Goal: Information Seeking & Learning: Learn about a topic

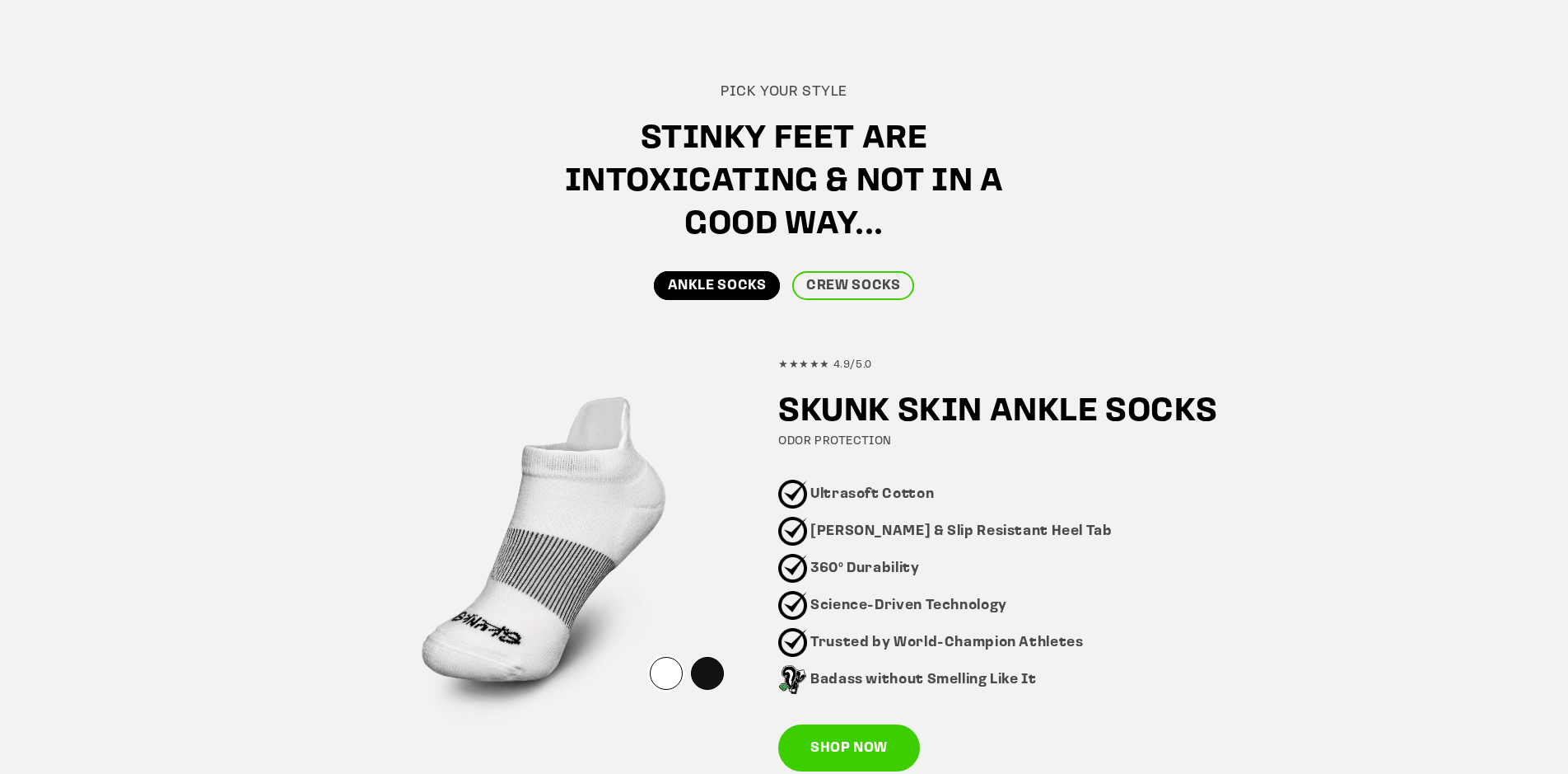
scroll to position [1102, 0]
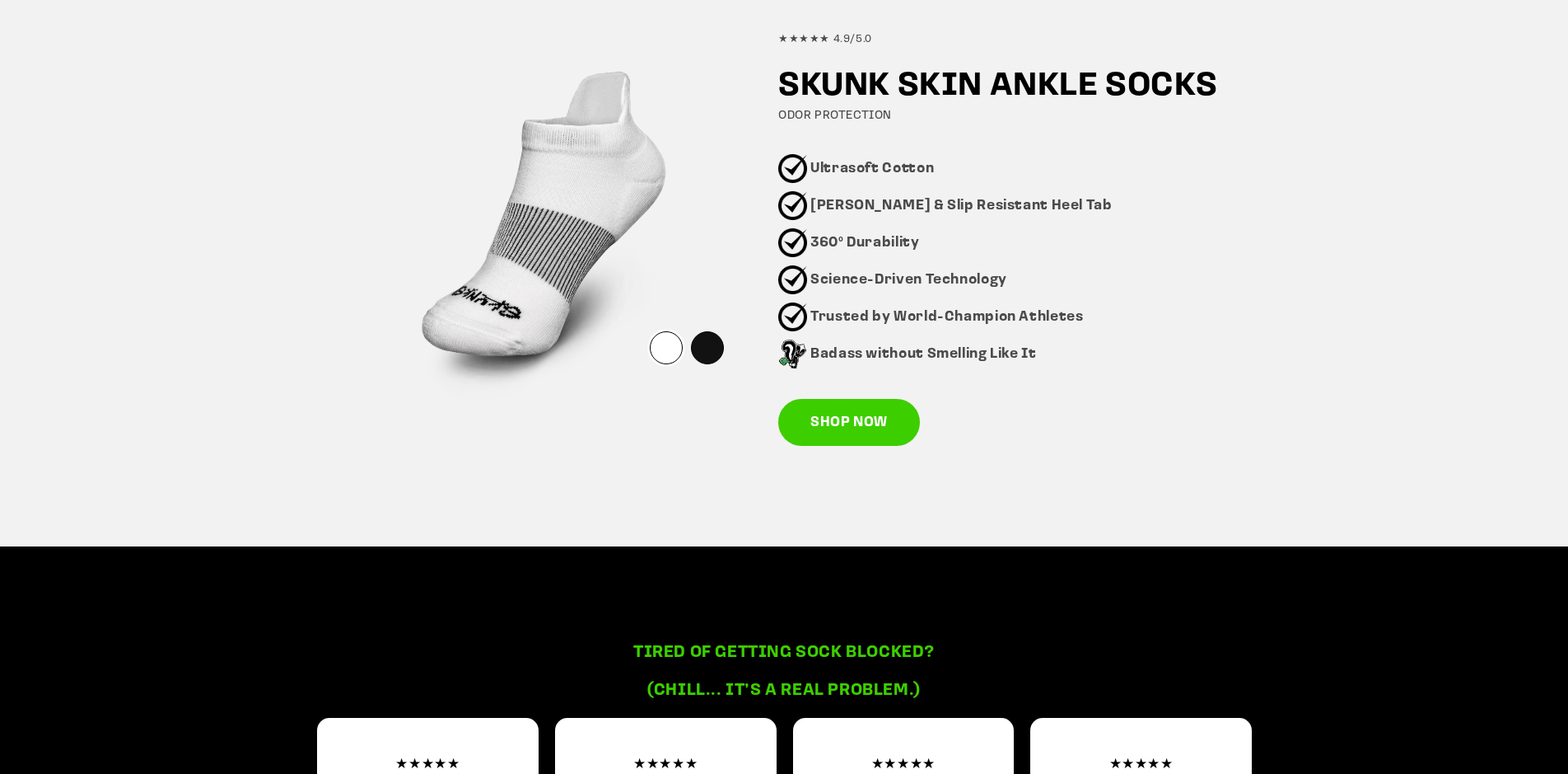
click at [858, 389] on div "★★★★★ 4.9/5.0 SKUNK SKIN ANKLE SOCKS ODOR PROTECTION Ultrasoft Cotton Blister &…" at bounding box center [1011, 230] width 466 height 431
click at [868, 441] on link "SHOP NOW" at bounding box center [849, 422] width 141 height 48
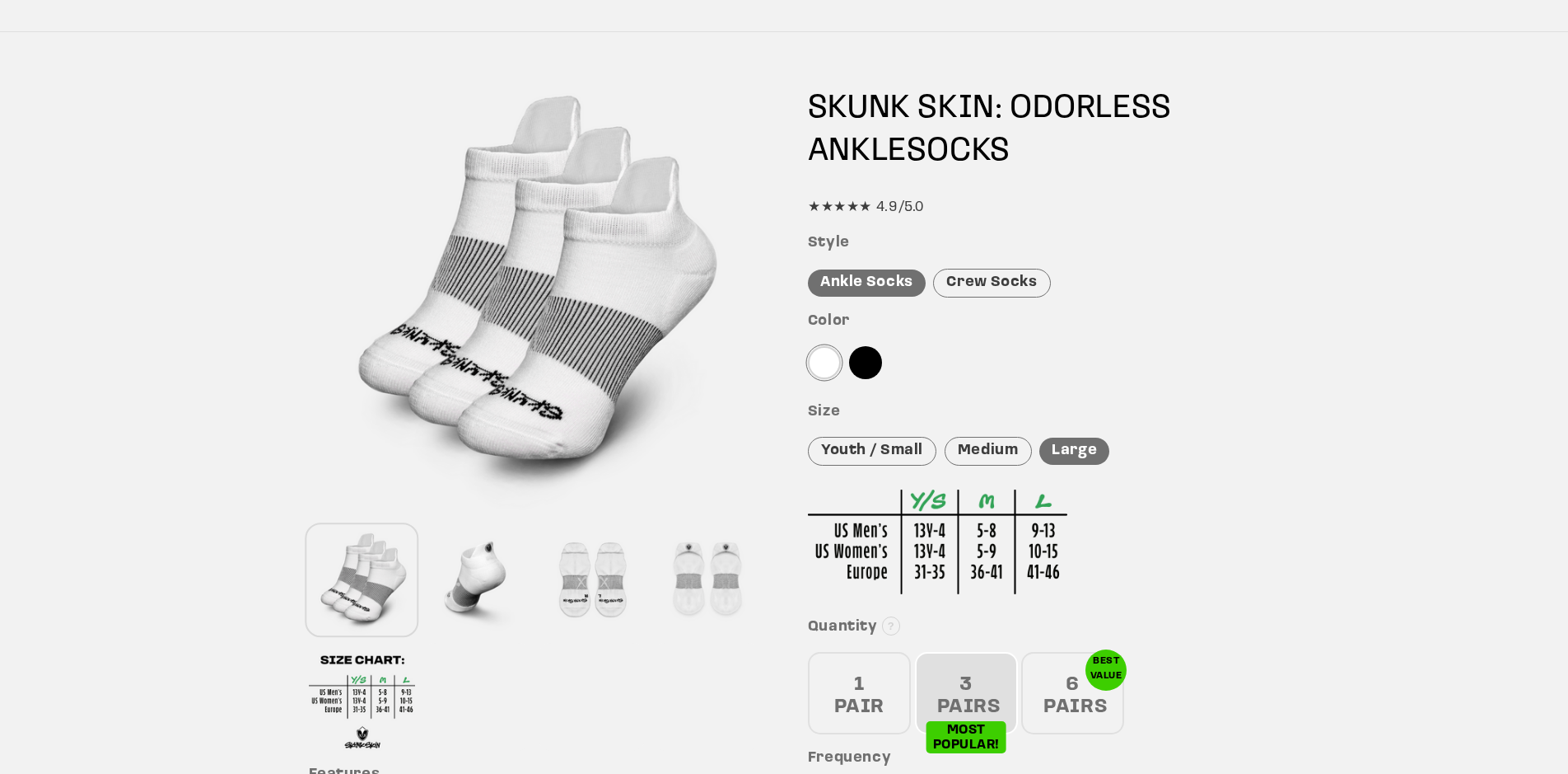
scroll to position [114, 0]
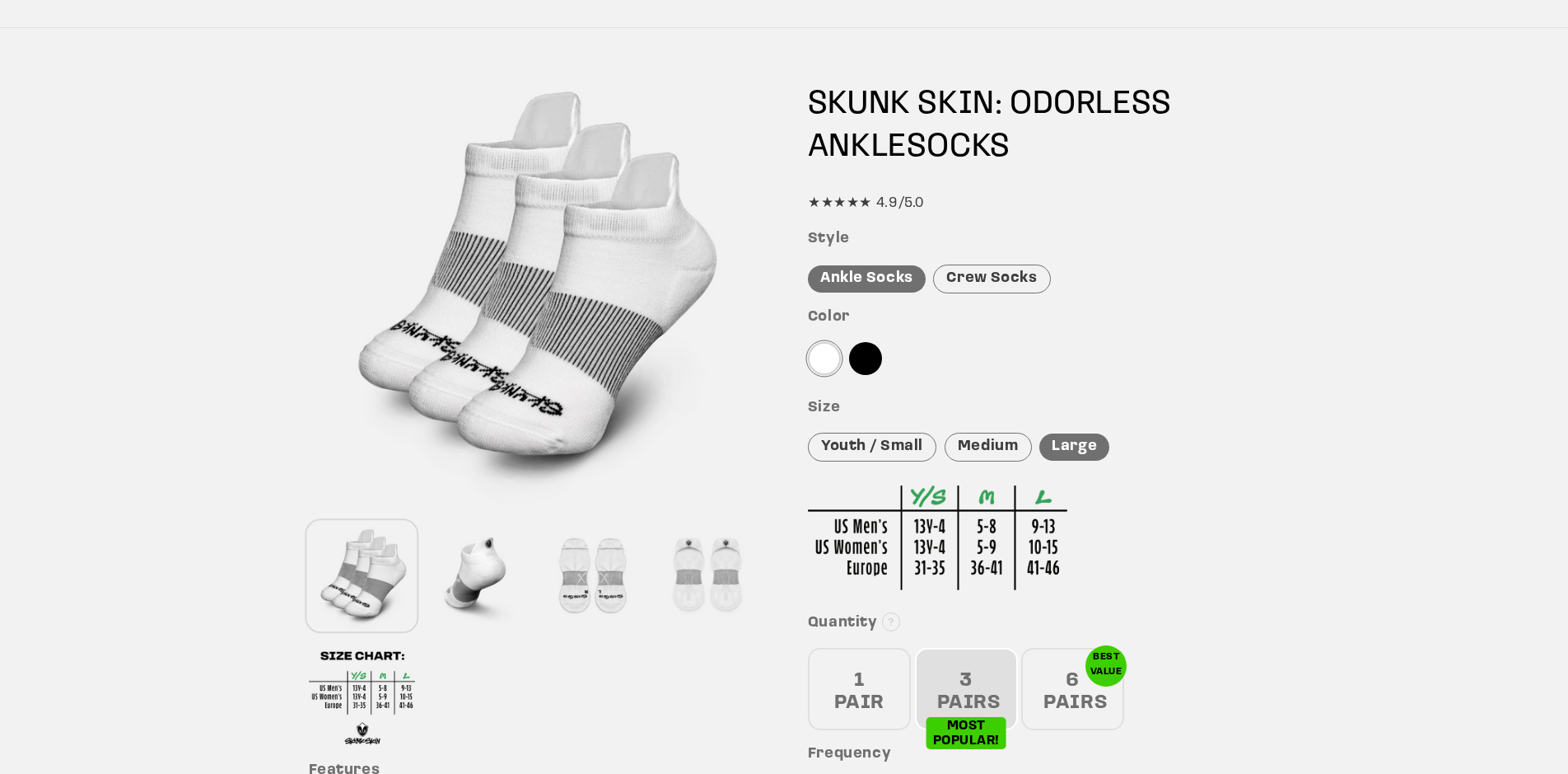
click at [858, 358] on div at bounding box center [865, 358] width 33 height 33
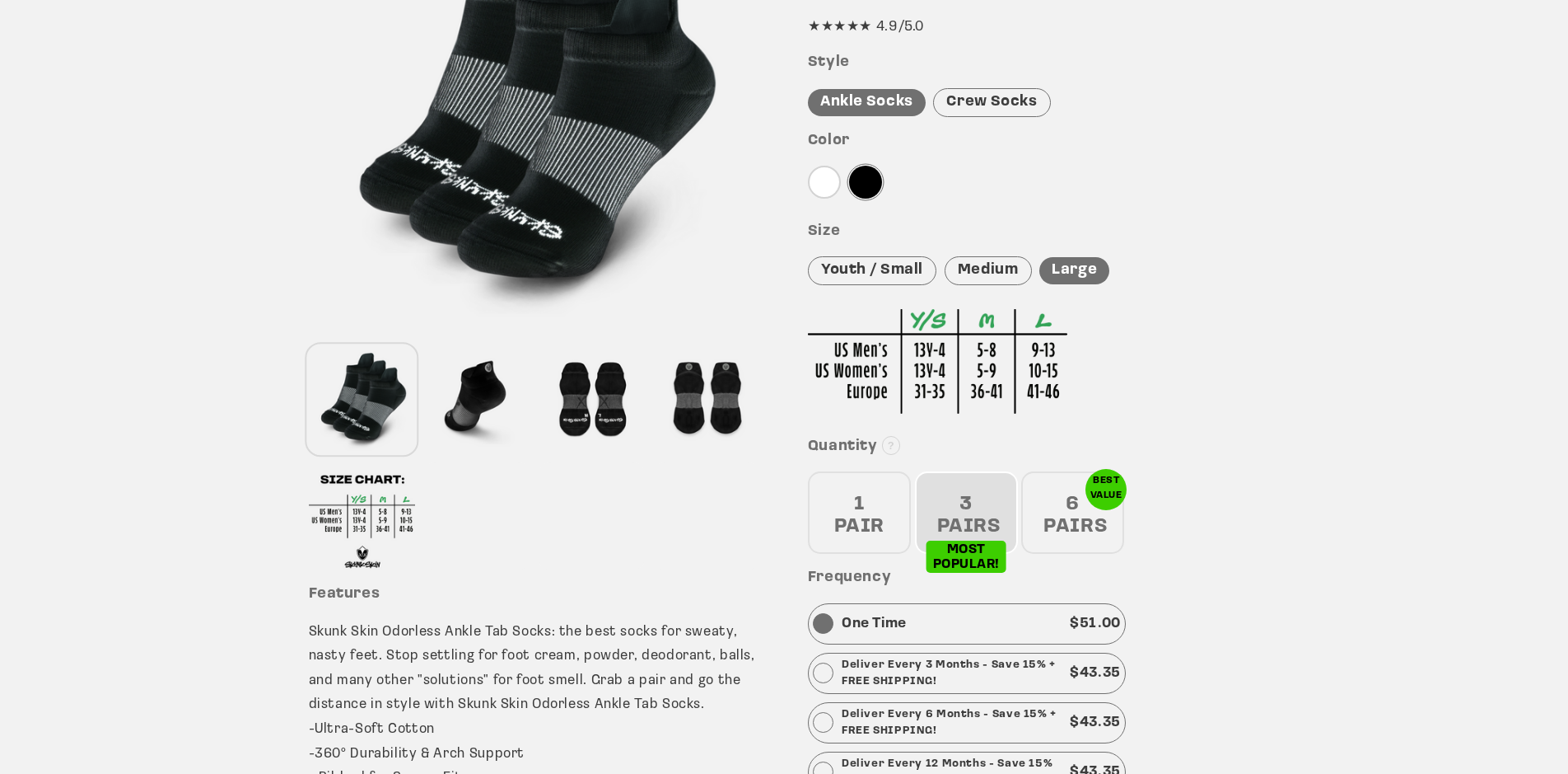
scroll to position [448, 0]
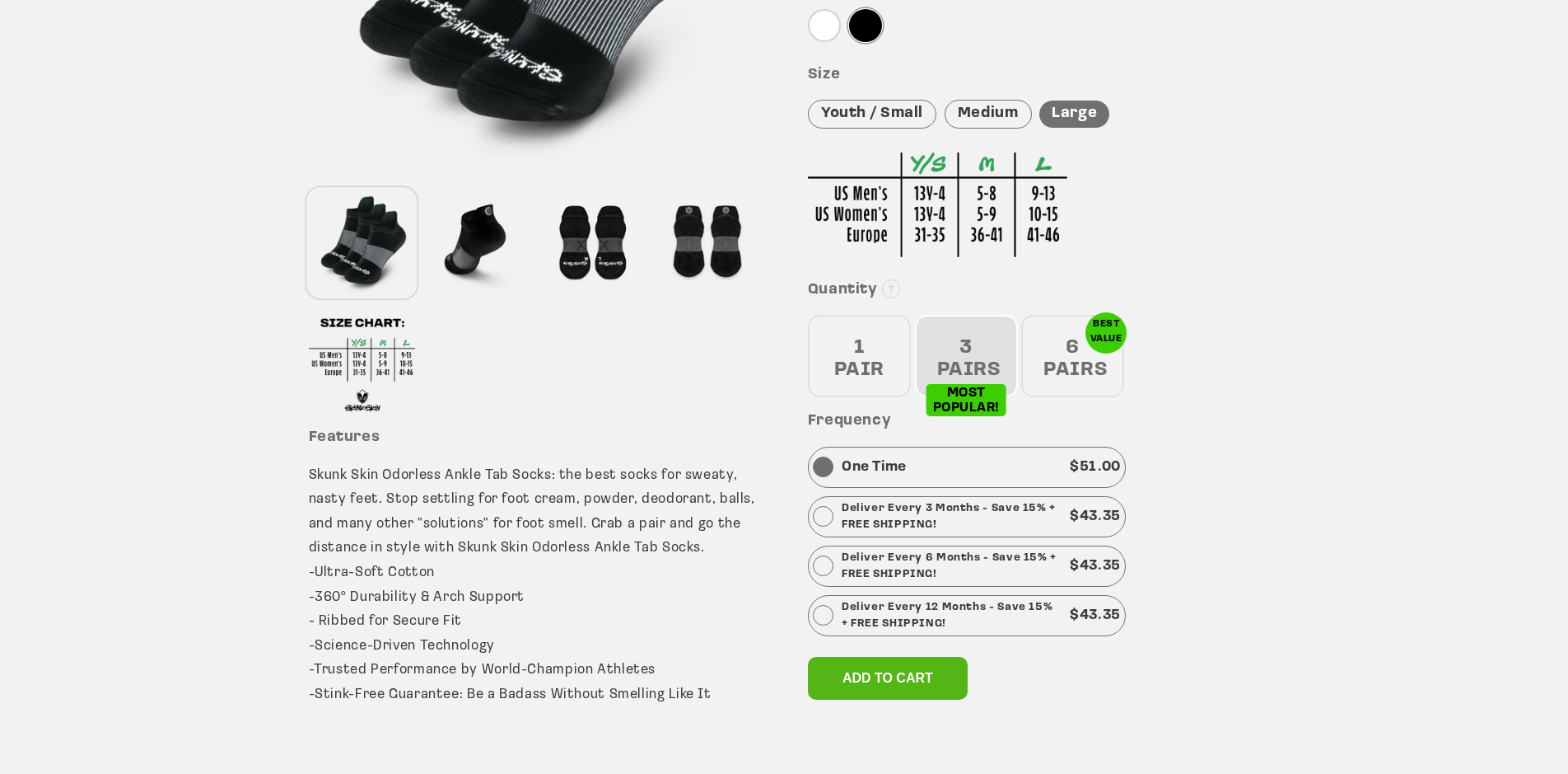
click at [442, 258] on div at bounding box center [477, 242] width 107 height 108
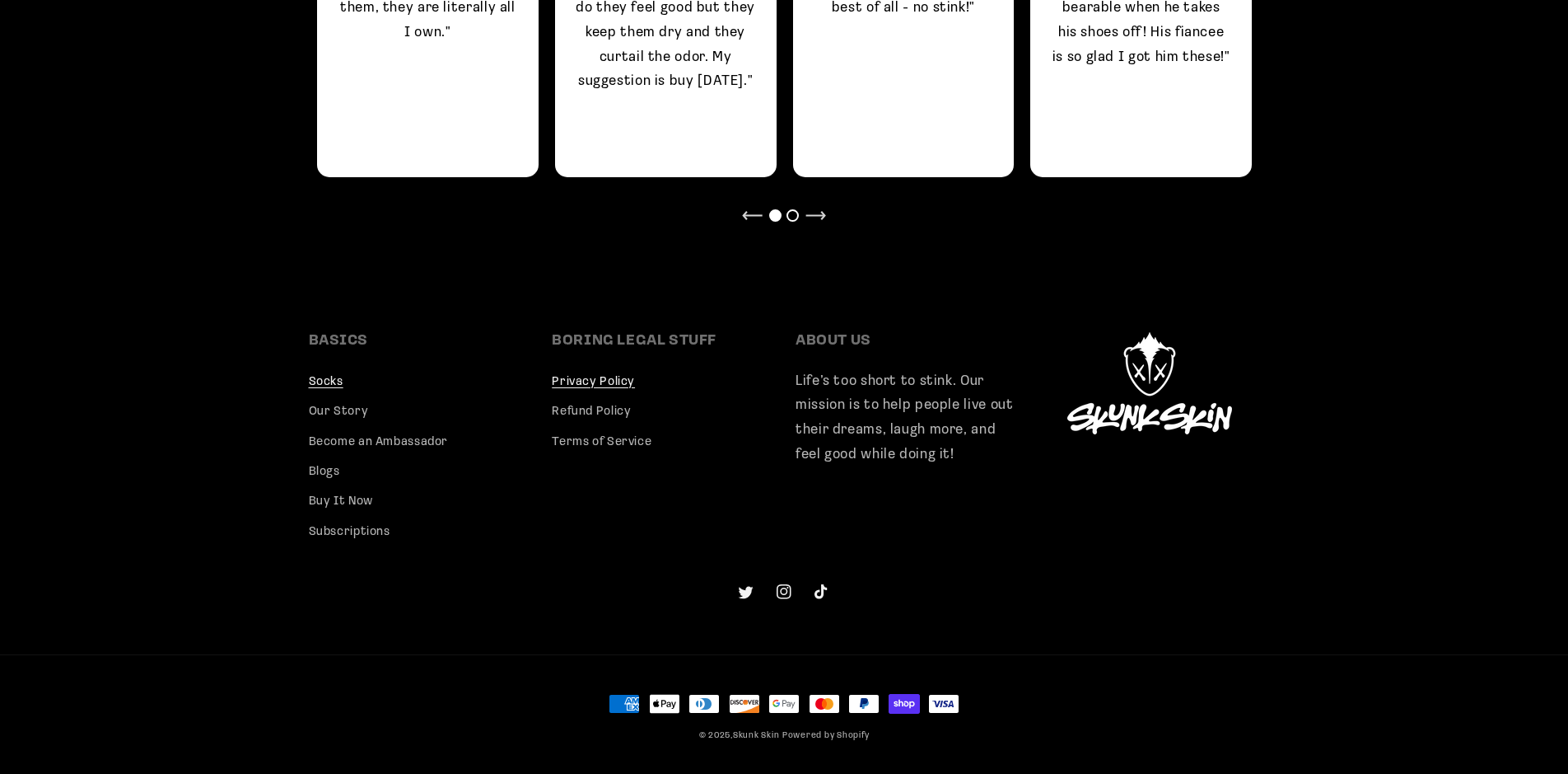
scroll to position [1543, 0]
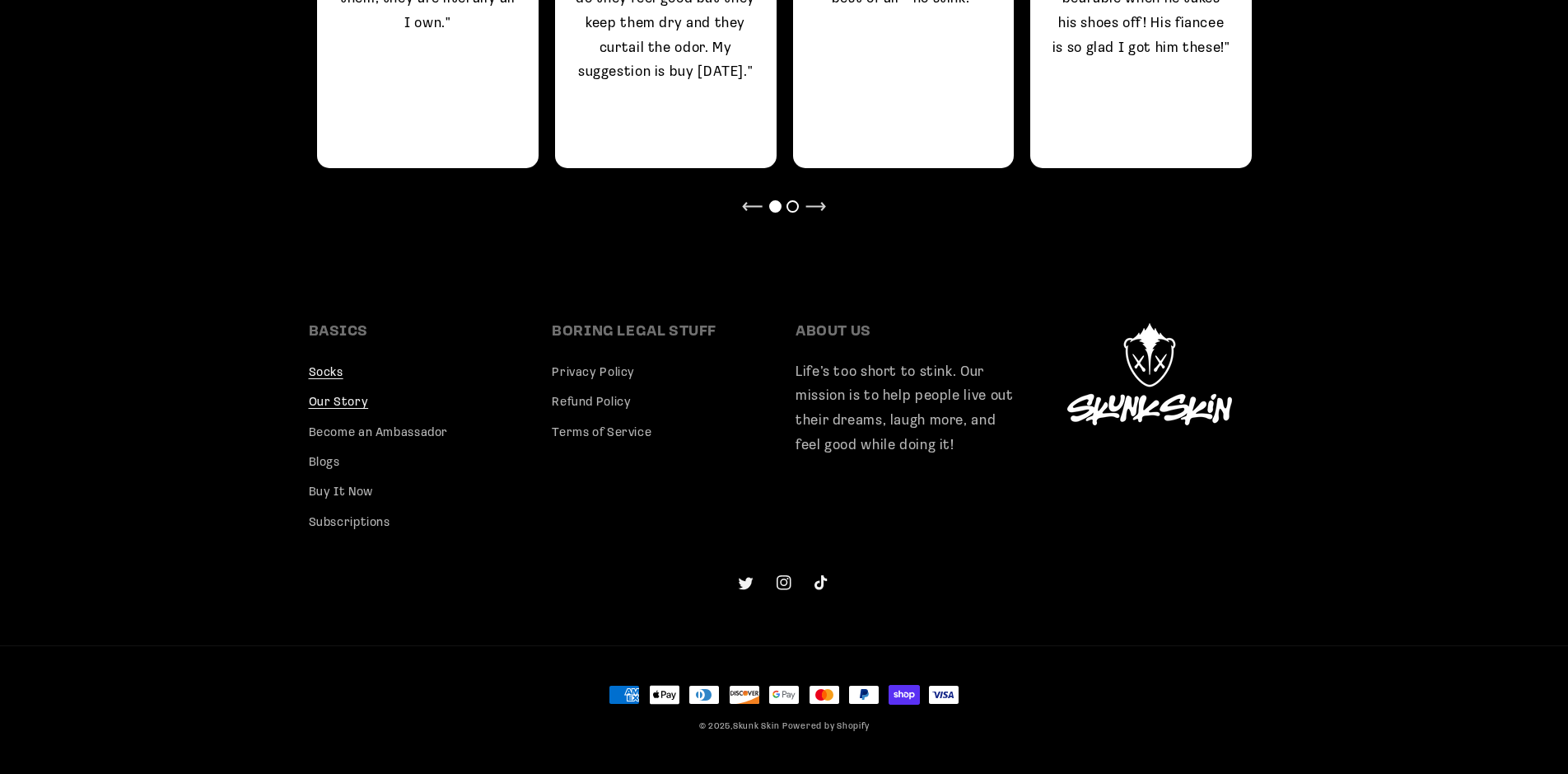
click at [341, 409] on link "Our Story" at bounding box center [339, 403] width 60 height 29
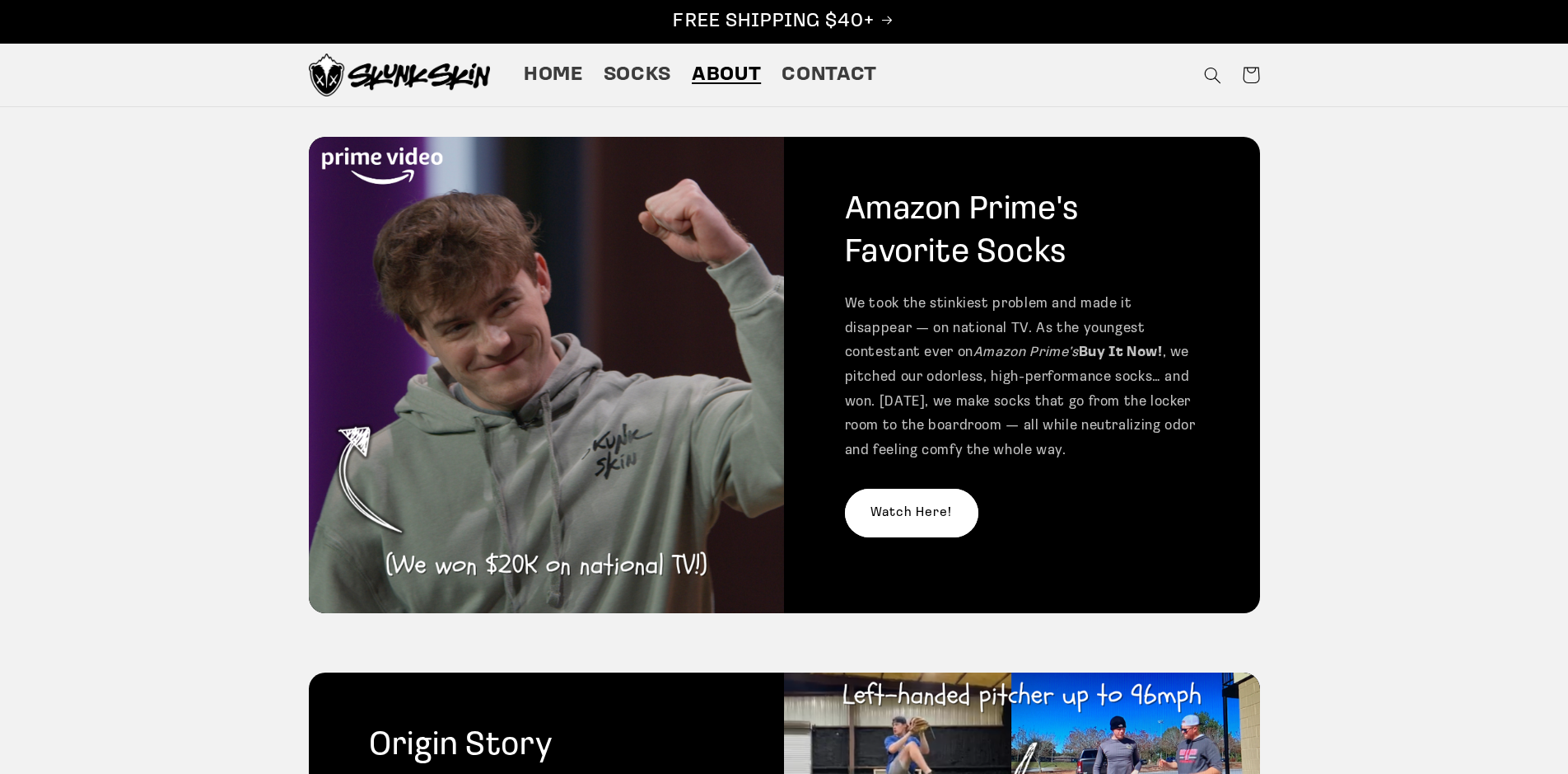
drag, startPoint x: 855, startPoint y: 344, endPoint x: 1009, endPoint y: 356, distance: 154.5
click at [980, 356] on p "We took the stinkiest problem and made it disappear — on national TV. As the yo…" at bounding box center [1022, 376] width 355 height 171
click at [1076, 356] on p "We took the stinkiest problem and made it disappear — on national TV. As the yo…" at bounding box center [1022, 376] width 355 height 171
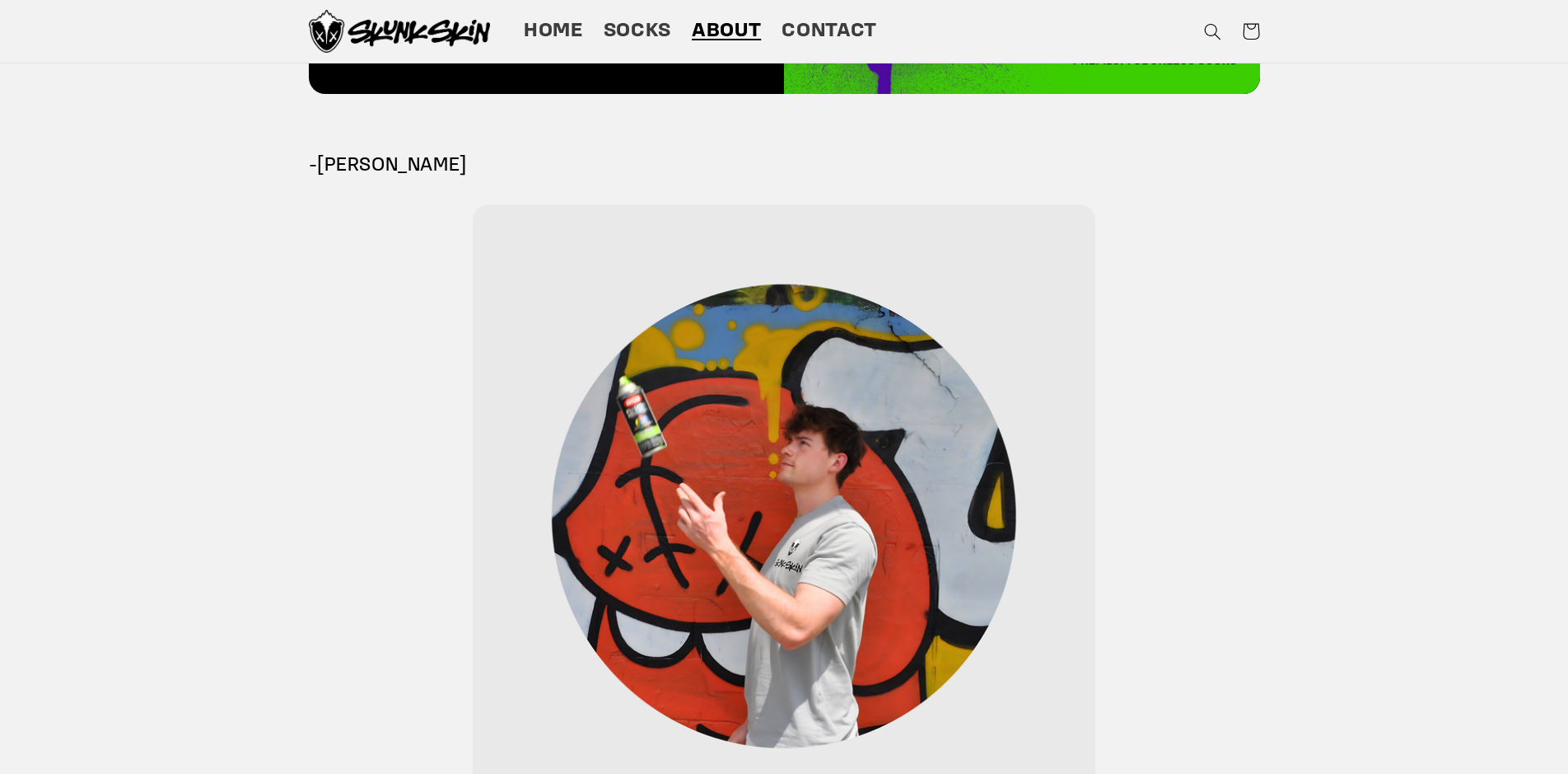
scroll to position [3168, 0]
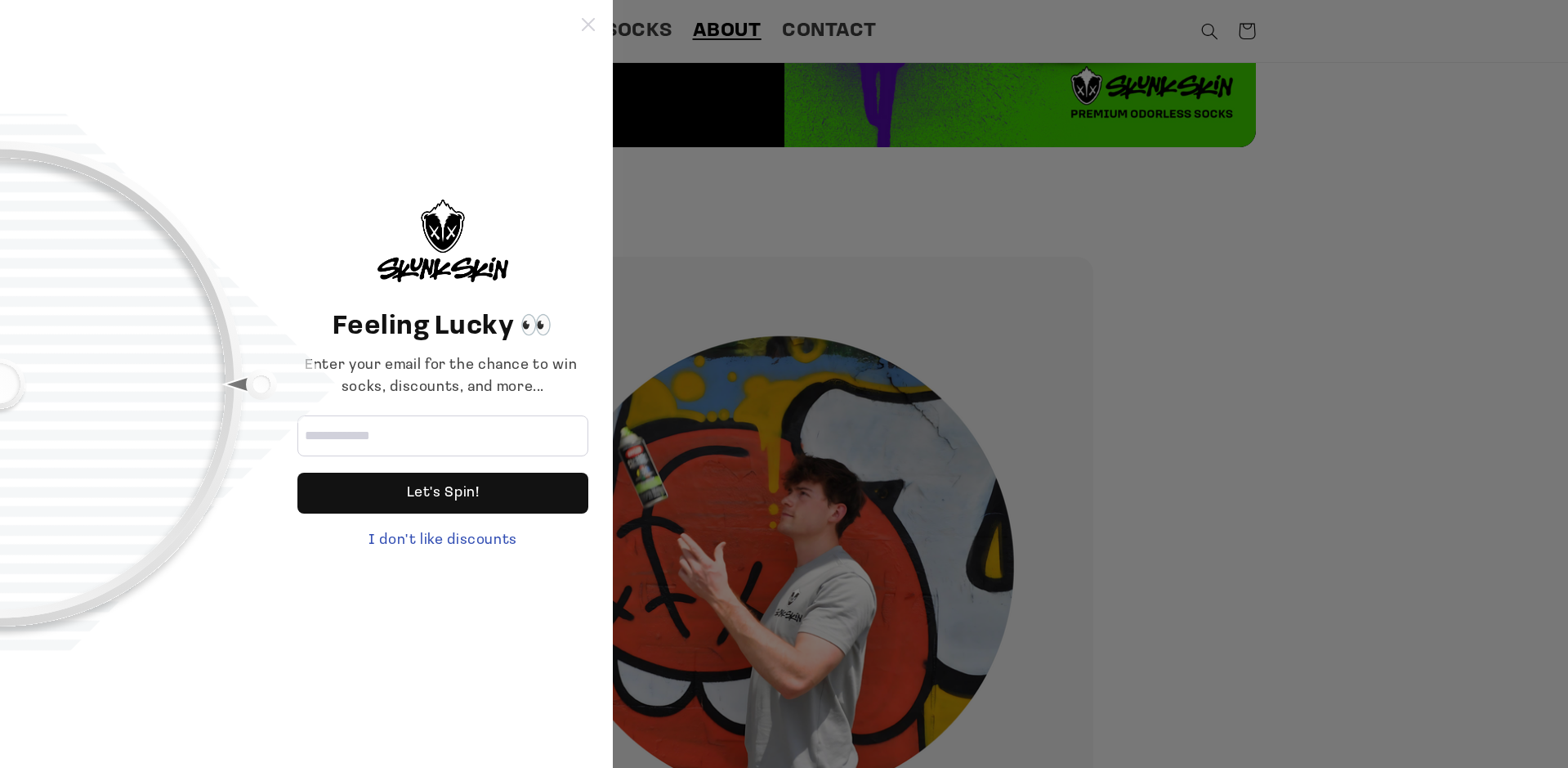
click at [587, 27] on icon at bounding box center [588, 24] width 13 height 13
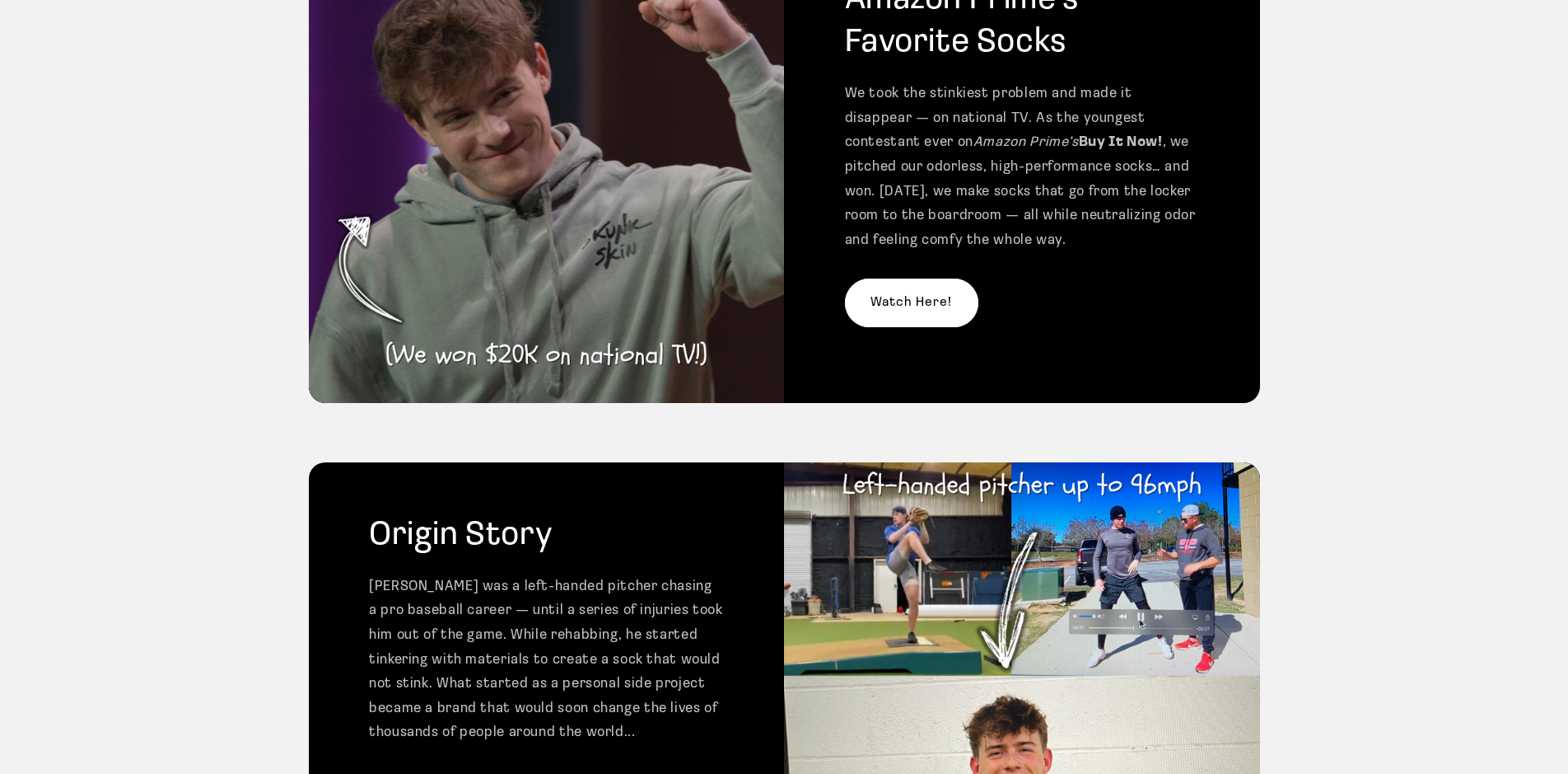
scroll to position [0, 0]
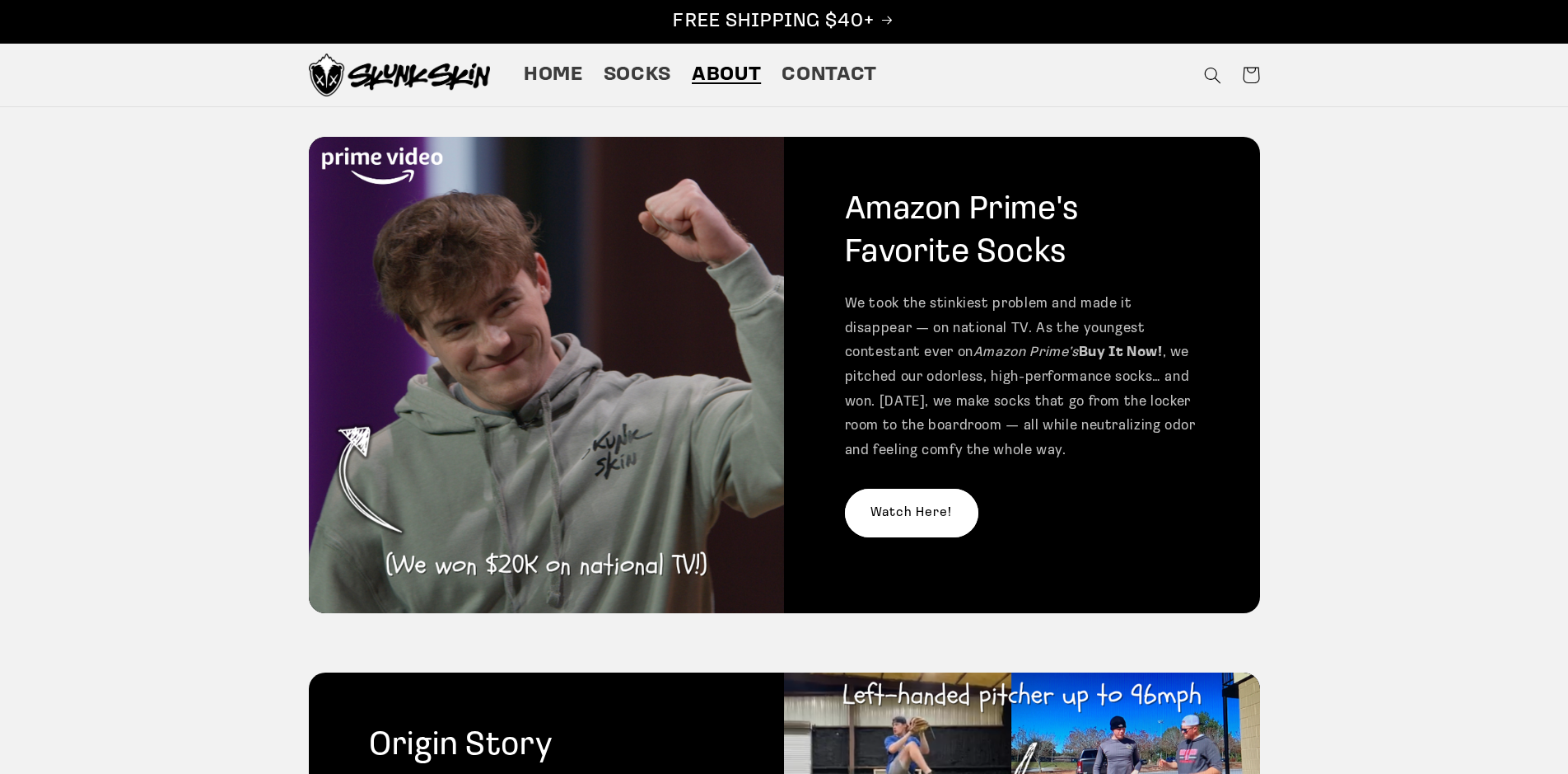
click at [974, 534] on div "Amazon Prime's Favorite Socks We took the stinkiest problem and made it disappe…" at bounding box center [1021, 374] width 476 height 476
click at [919, 512] on link "Watch Here!" at bounding box center [912, 513] width 134 height 49
click at [631, 80] on span "Socks" at bounding box center [638, 74] width 68 height 25
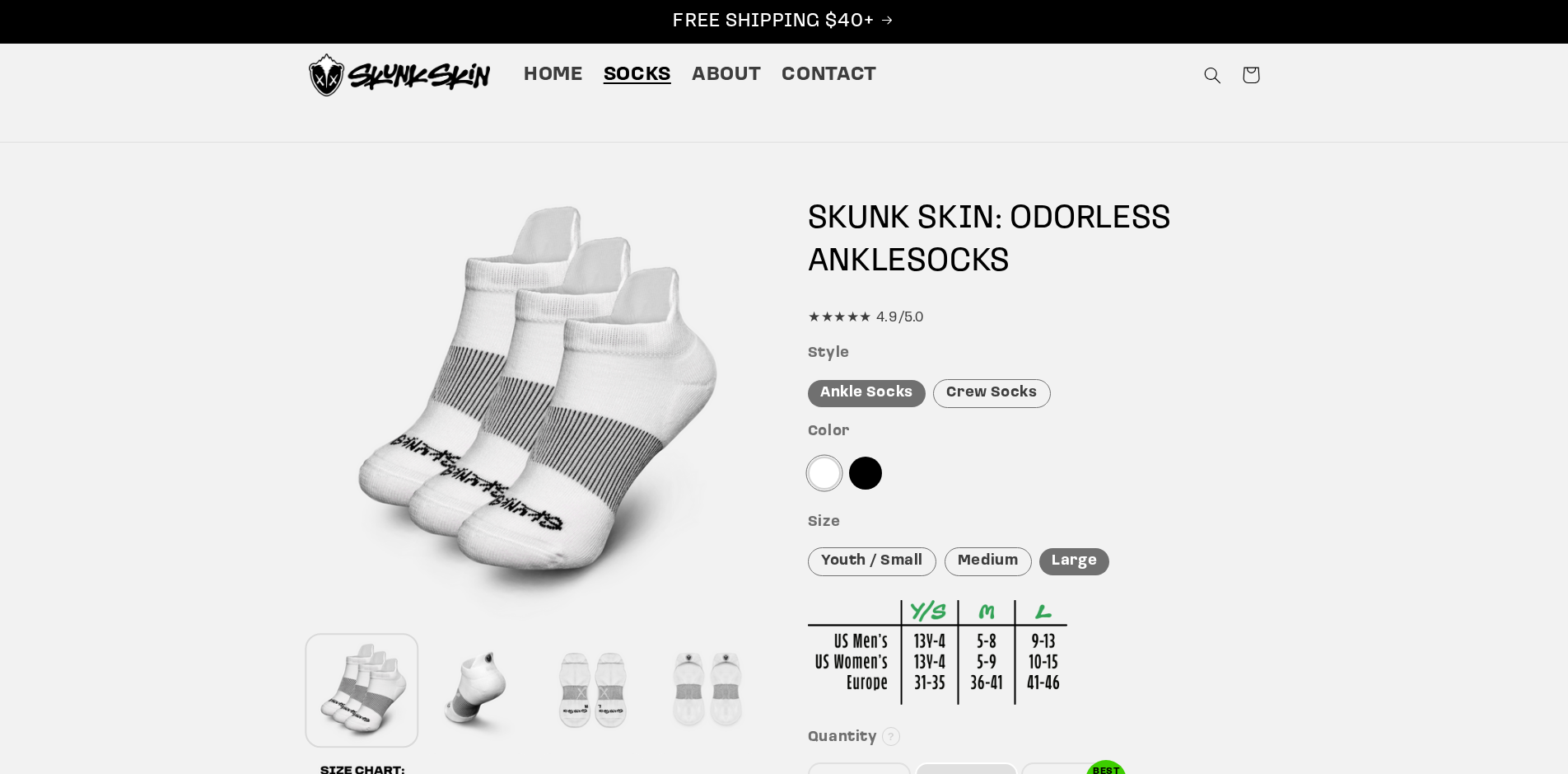
click at [860, 485] on div at bounding box center [865, 472] width 33 height 33
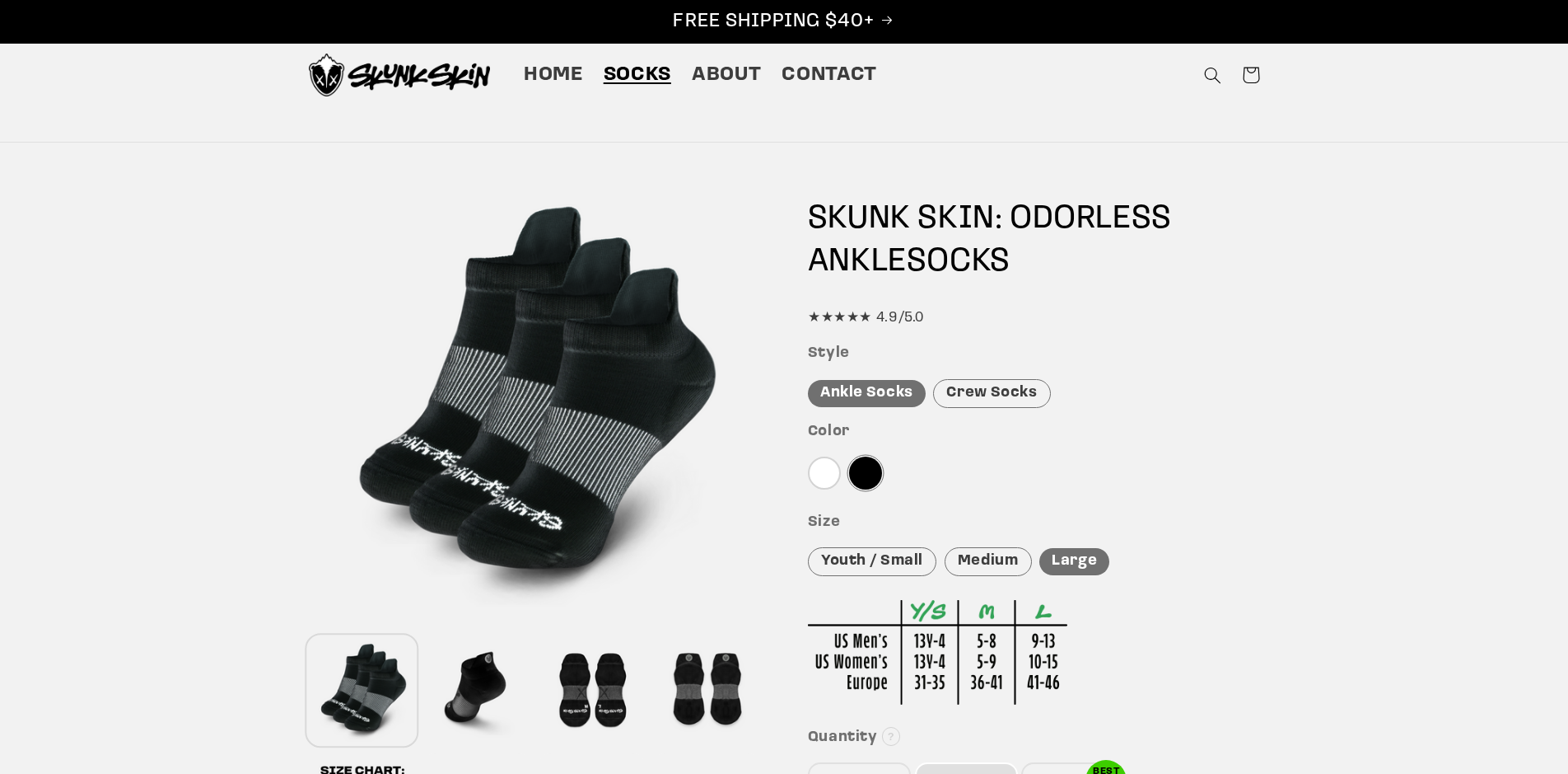
click at [819, 474] on div at bounding box center [824, 472] width 33 height 33
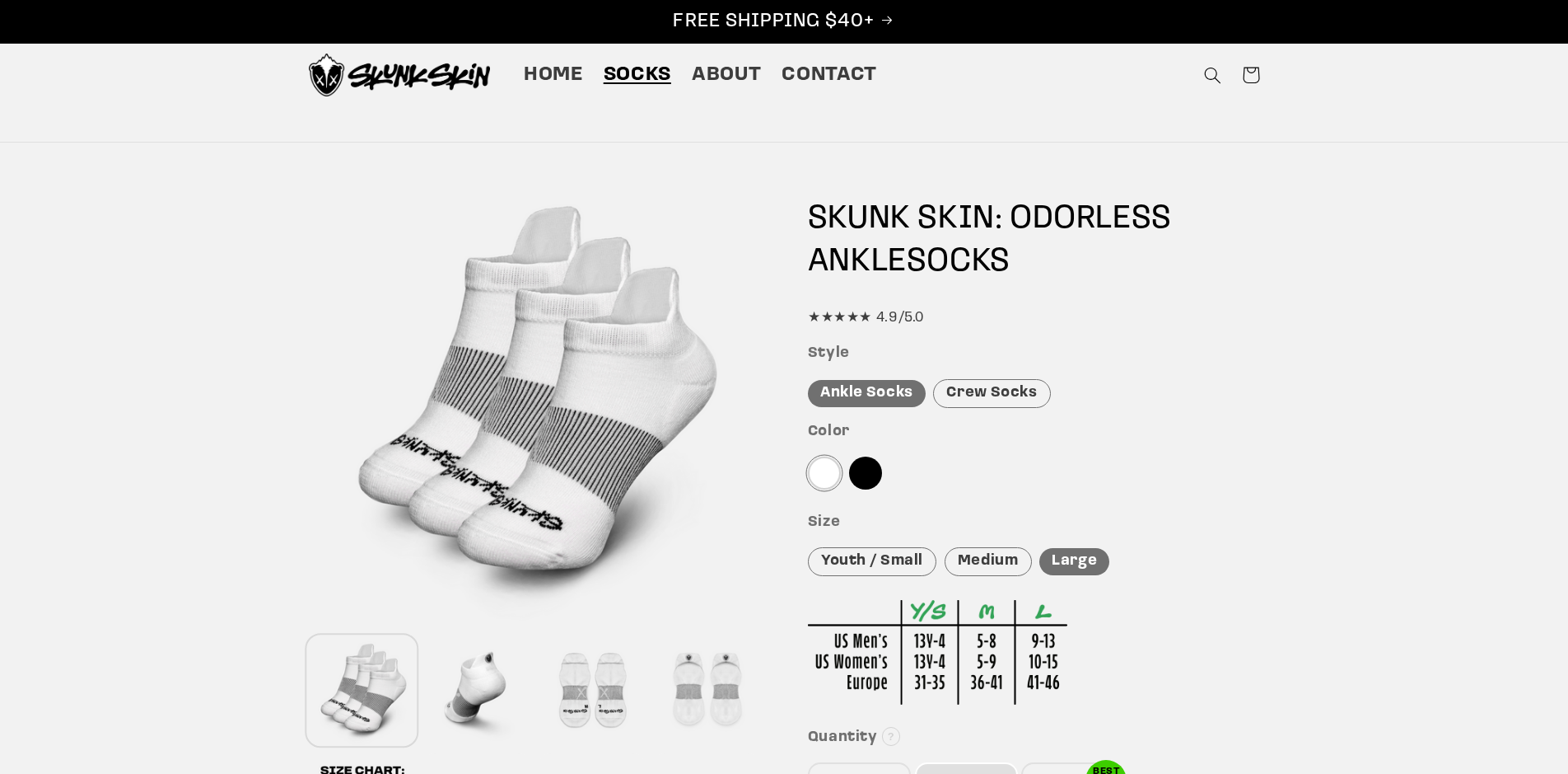
click at [411, 64] on img at bounding box center [400, 74] width 181 height 42
